Goal: Task Accomplishment & Management: Use online tool/utility

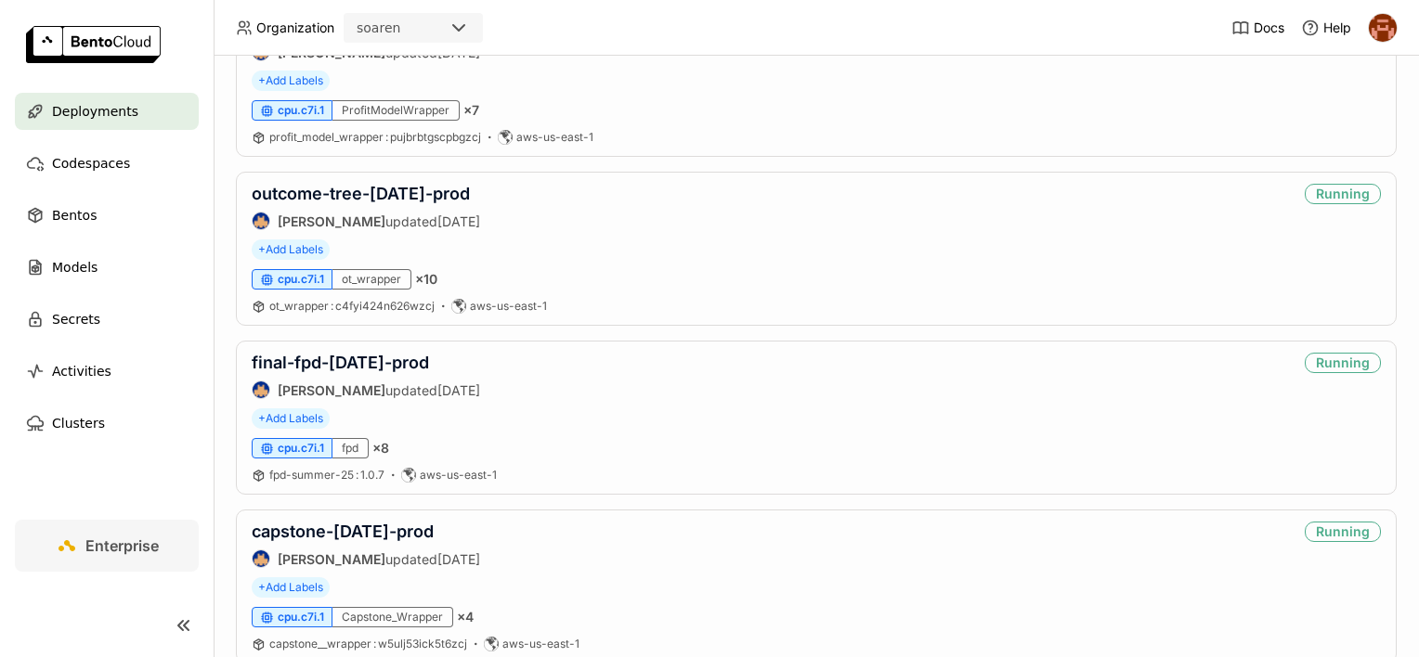
scroll to position [1485, 0]
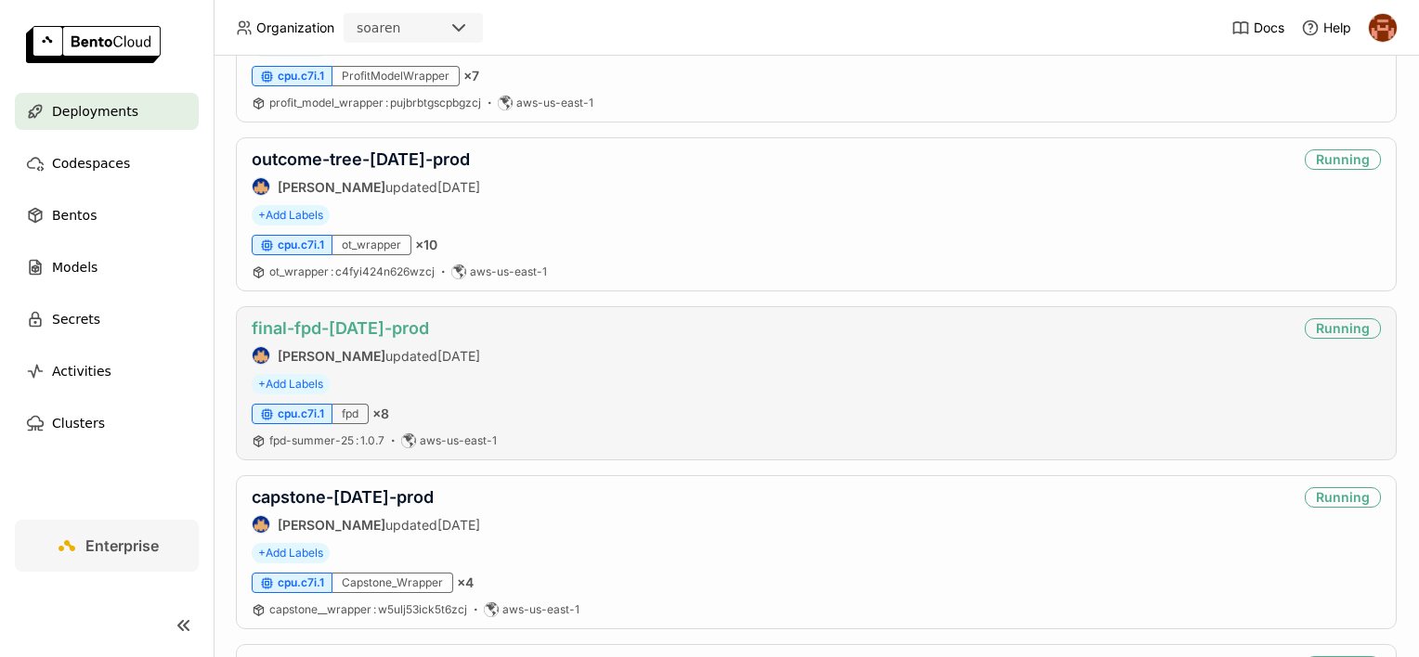
click at [364, 321] on link "final-fpd-[DATE]-prod" at bounding box center [340, 327] width 177 height 19
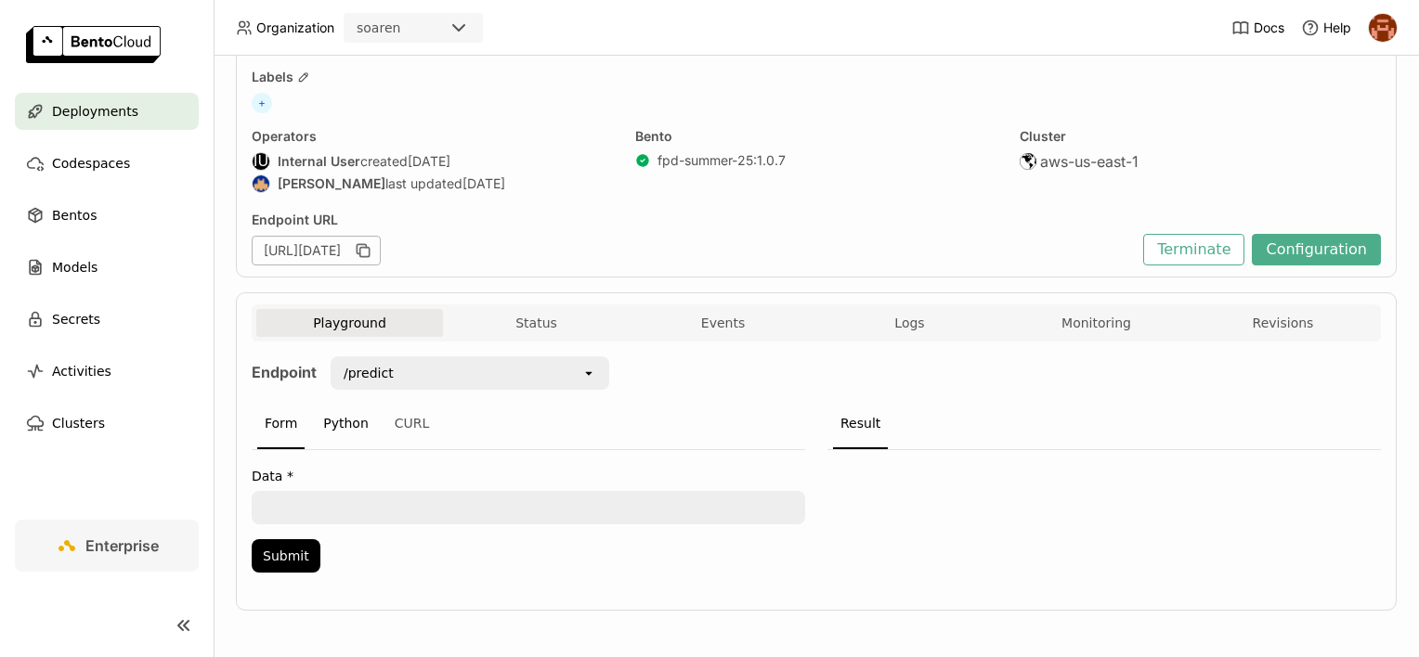
click at [360, 425] on div "Python" at bounding box center [346, 424] width 60 height 50
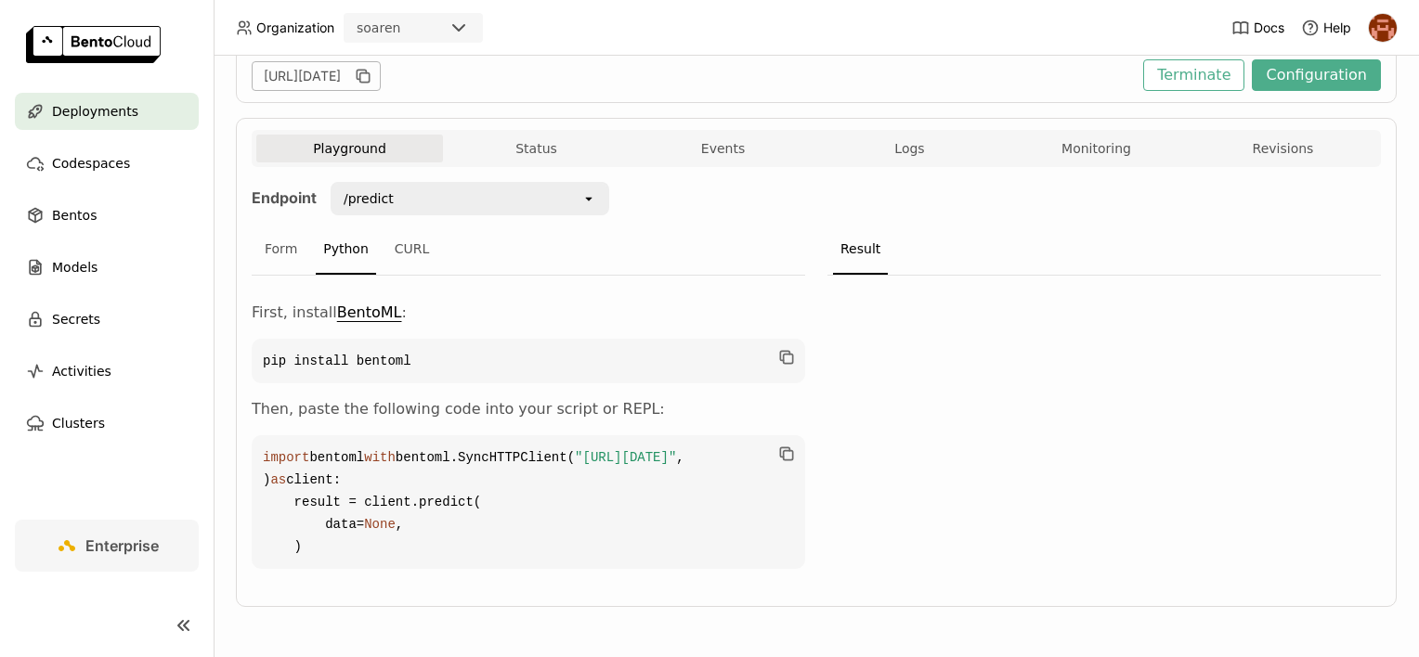
scroll to position [336, 0]
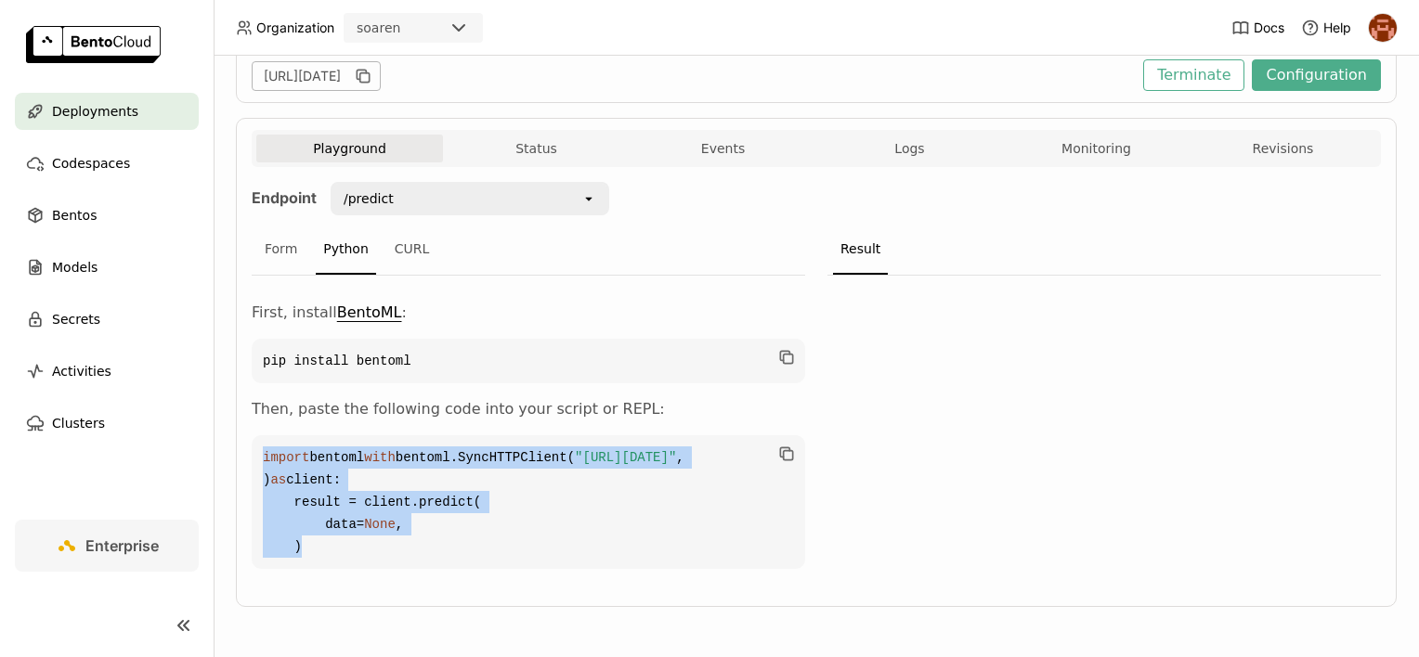
drag, startPoint x: 410, startPoint y: 544, endPoint x: 264, endPoint y: 396, distance: 208.1
click at [264, 435] on code "import bentoml with bentoml.SyncHTTPClient( "https://final-fpd-jul25-prod.soare…" at bounding box center [528, 502] width 553 height 134
copy code "import bentoml with bentoml.SyncHTTPClient( "https://final-fpd-jul25-prod.soare…"
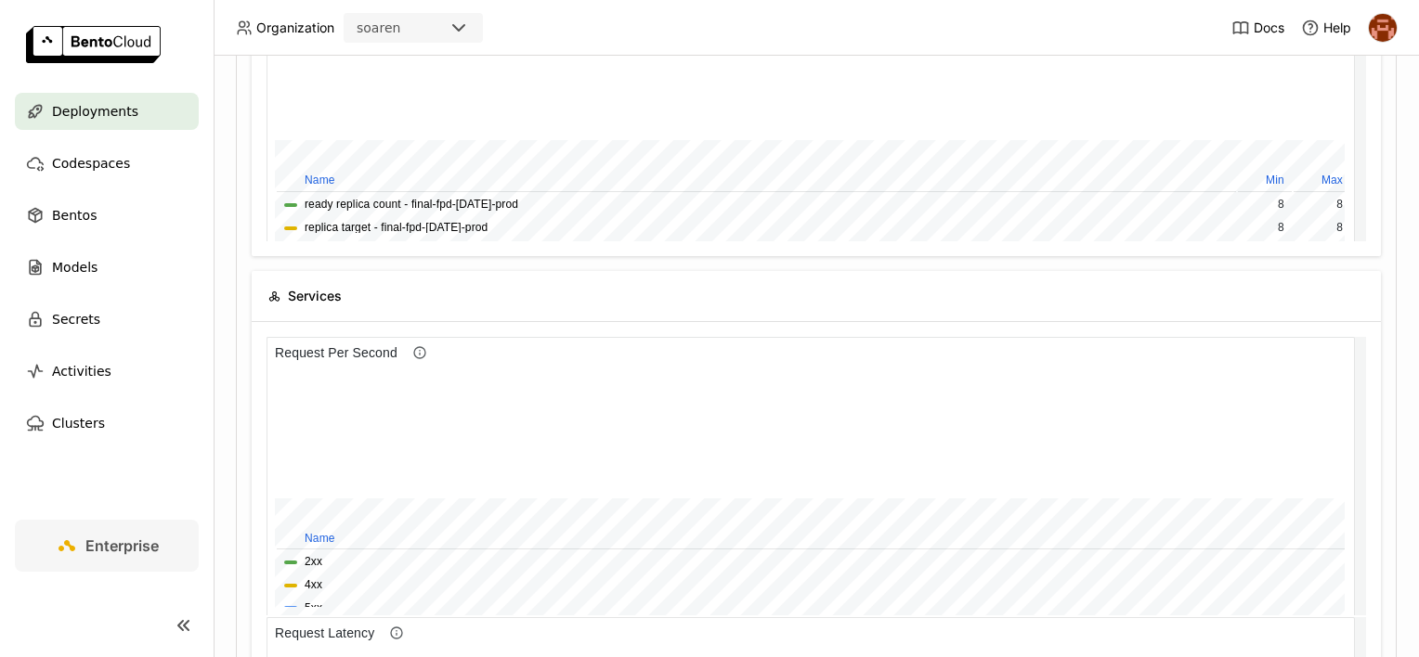
scroll to position [271, 1078]
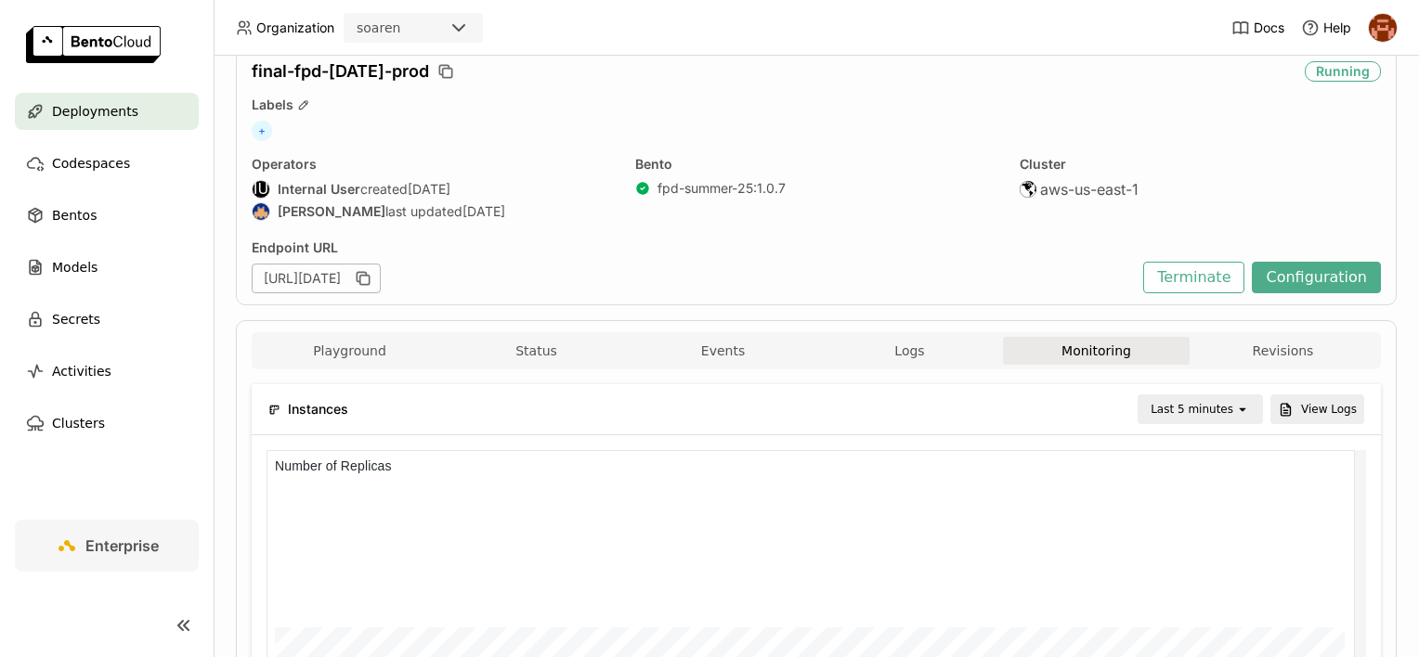
click at [1219, 418] on div "Last 5 minutes" at bounding box center [1187, 409] width 96 height 26
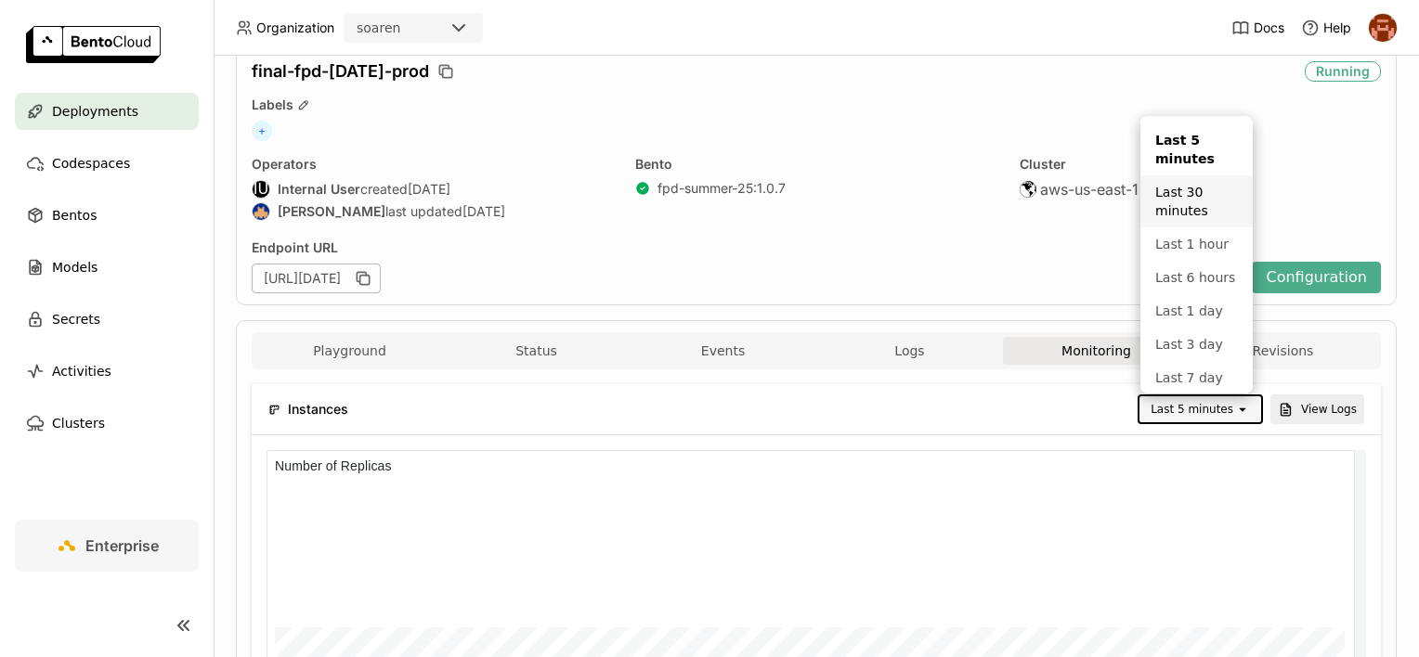
click at [1177, 202] on div "Last 30 minutes" at bounding box center [1196, 201] width 83 height 37
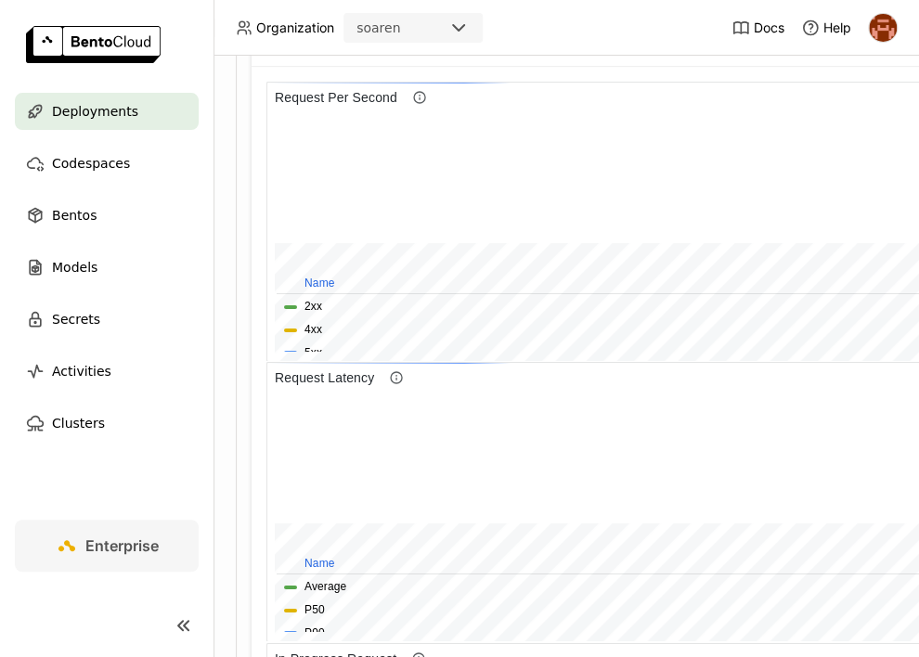
scroll to position [7, 7]
